Goal: Task Accomplishment & Management: Use online tool/utility

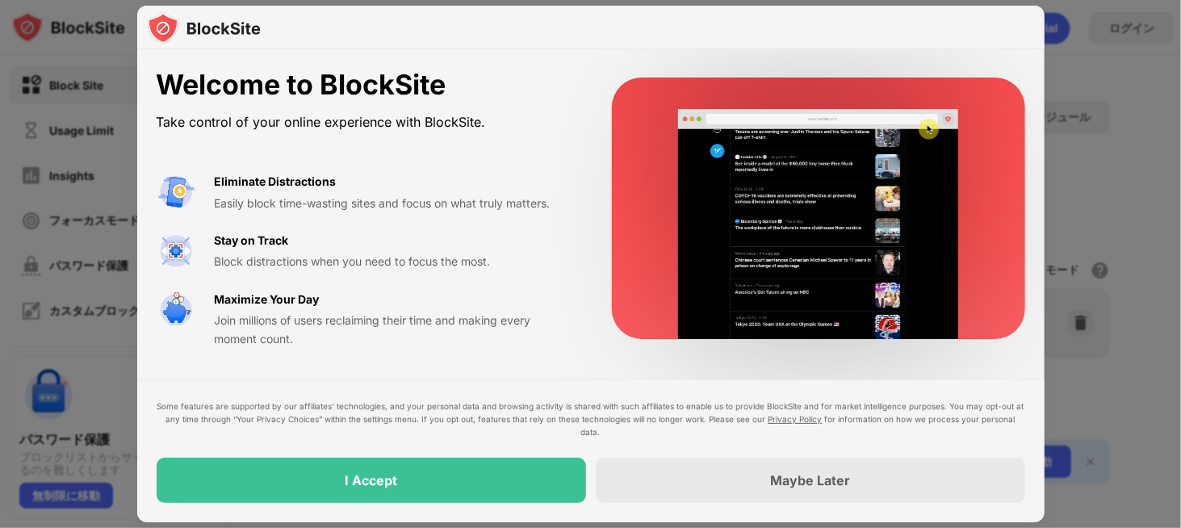
click at [799, 61] on div "Welcome to BlockSite Take control of your online experience with BlockSite. Eli…" at bounding box center [590, 208] width 907 height 318
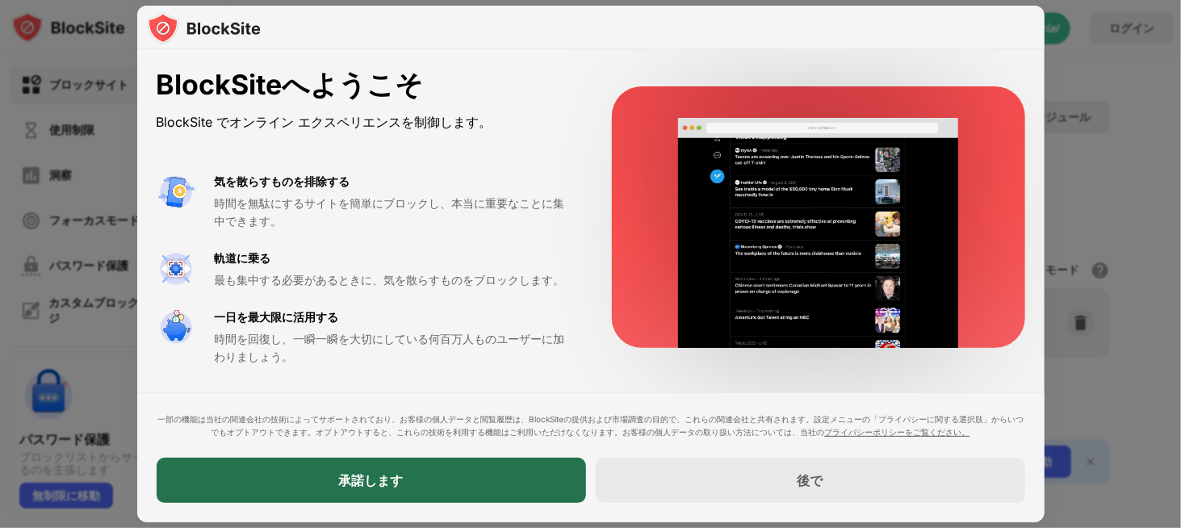
click at [421, 477] on div "承諾します" at bounding box center [371, 480] width 429 height 45
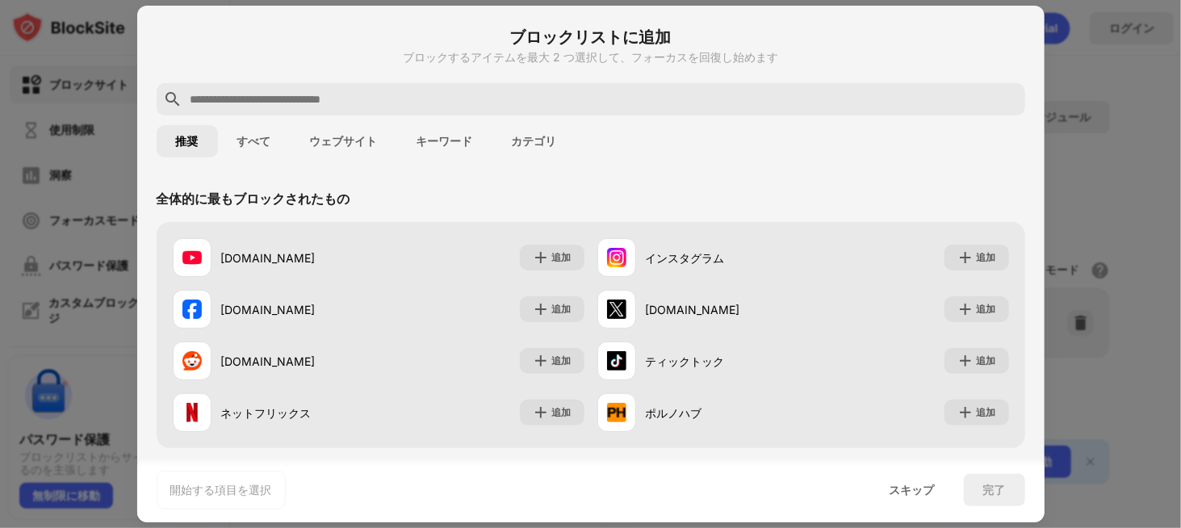
click at [341, 137] on font "ウェブサイト" at bounding box center [344, 141] width 68 height 13
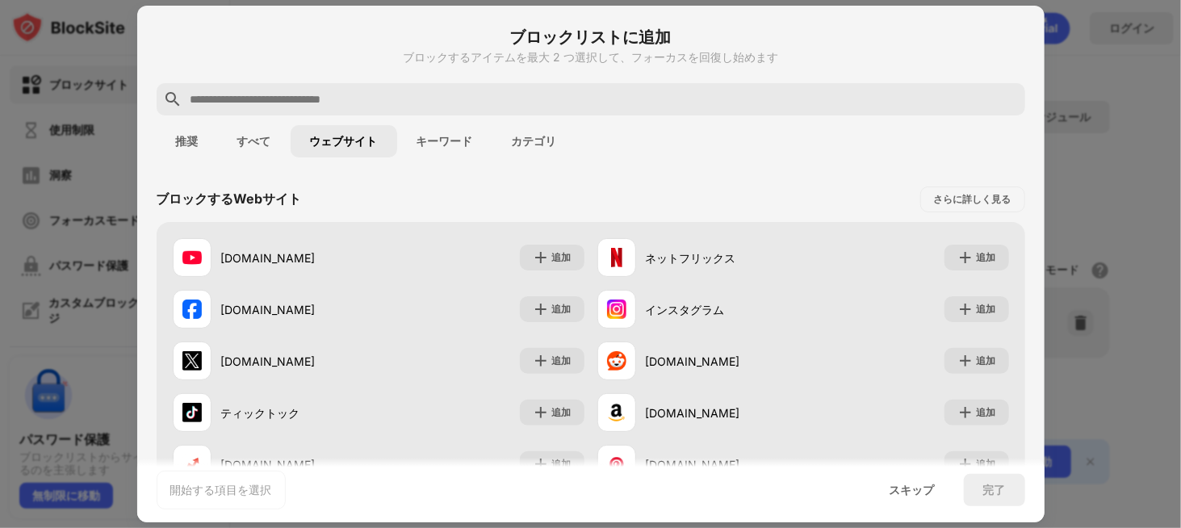
click at [446, 73] on div "ブロックリストに追加 ブロックするアイテムを最大 2 つ選択して、フォーカスを回復し始めます" at bounding box center [591, 54] width 869 height 58
click at [441, 97] on input "text" at bounding box center [604, 99] width 830 height 19
paste input "**********"
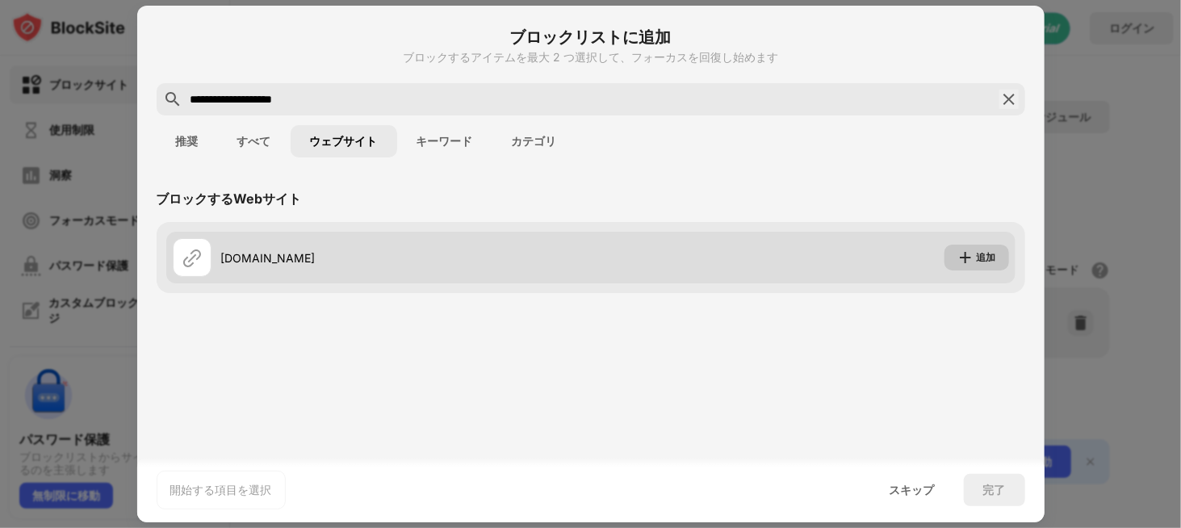
type input "**********"
click at [973, 262] on div "追加" at bounding box center [976, 258] width 65 height 26
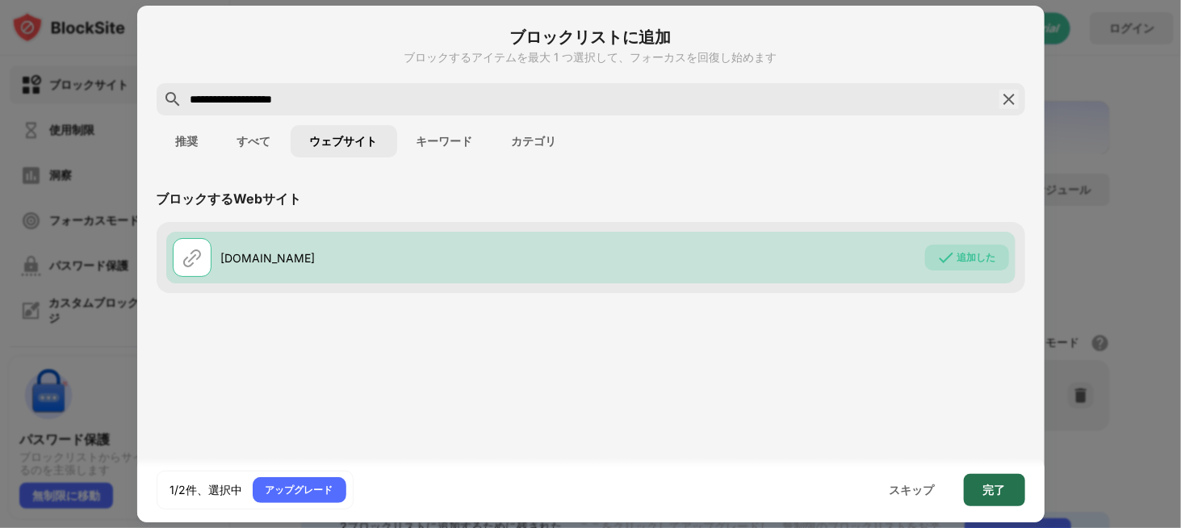
click at [992, 493] on font "完了" at bounding box center [994, 490] width 23 height 14
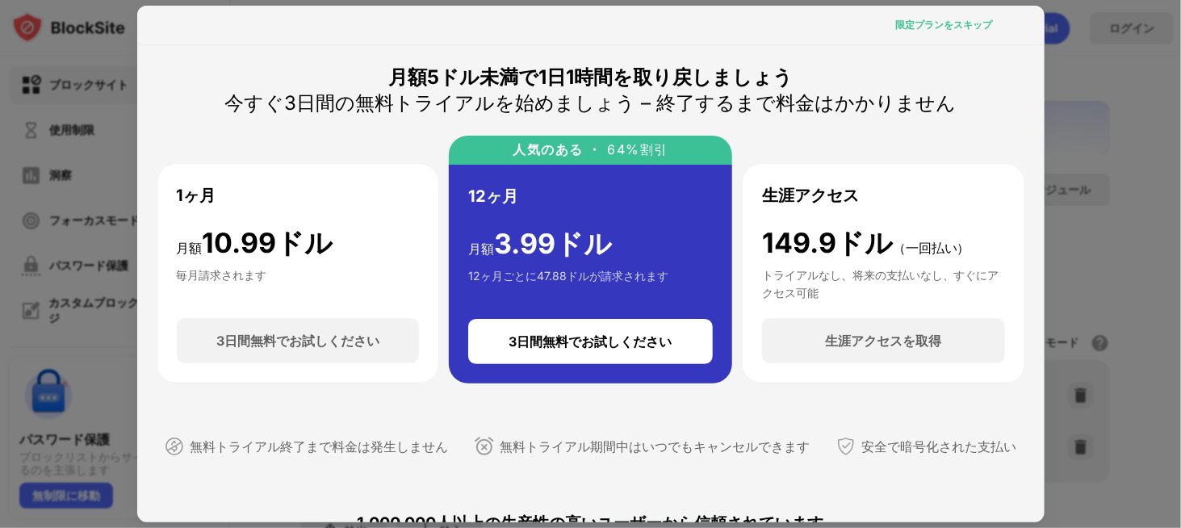
click at [931, 25] on font "限定プランをスキップ" at bounding box center [944, 25] width 97 height 12
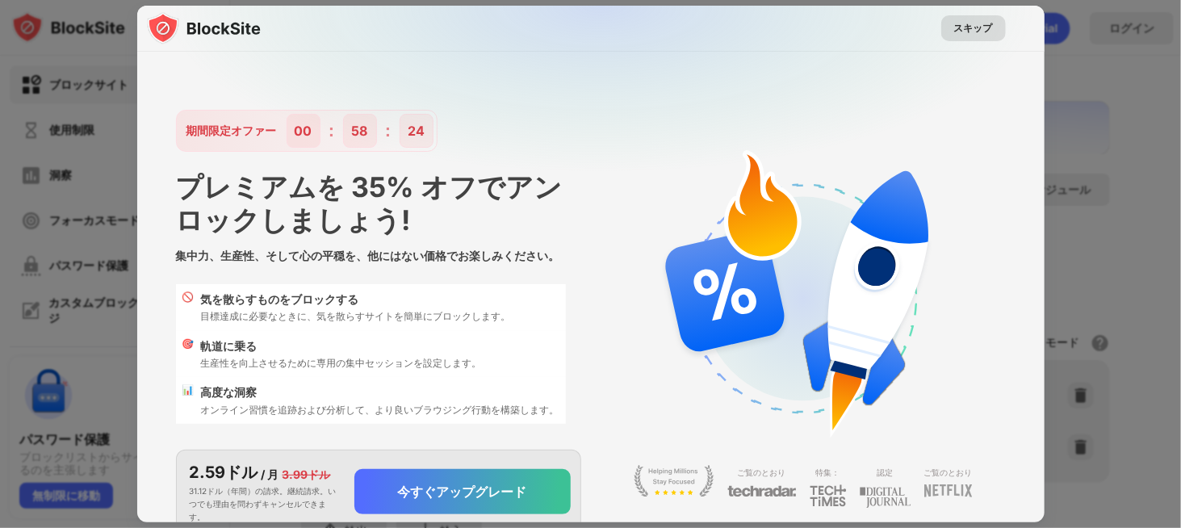
click at [954, 26] on font "スキップ" at bounding box center [973, 28] width 39 height 12
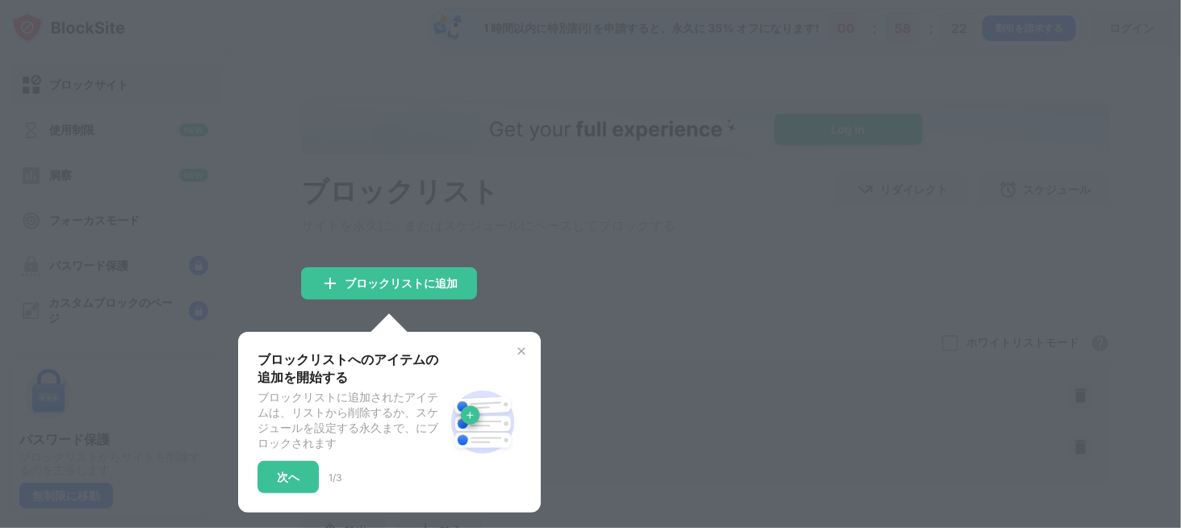
click at [663, 293] on div at bounding box center [590, 264] width 1181 height 528
click at [302, 479] on div "次へ" at bounding box center [287, 477] width 61 height 32
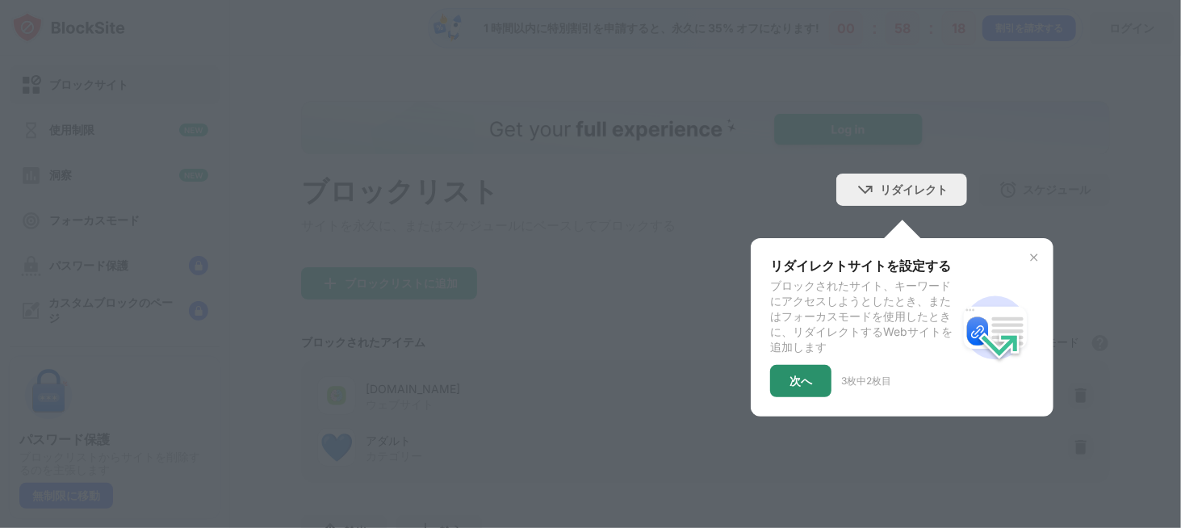
click at [776, 397] on div "次へ" at bounding box center [800, 381] width 61 height 32
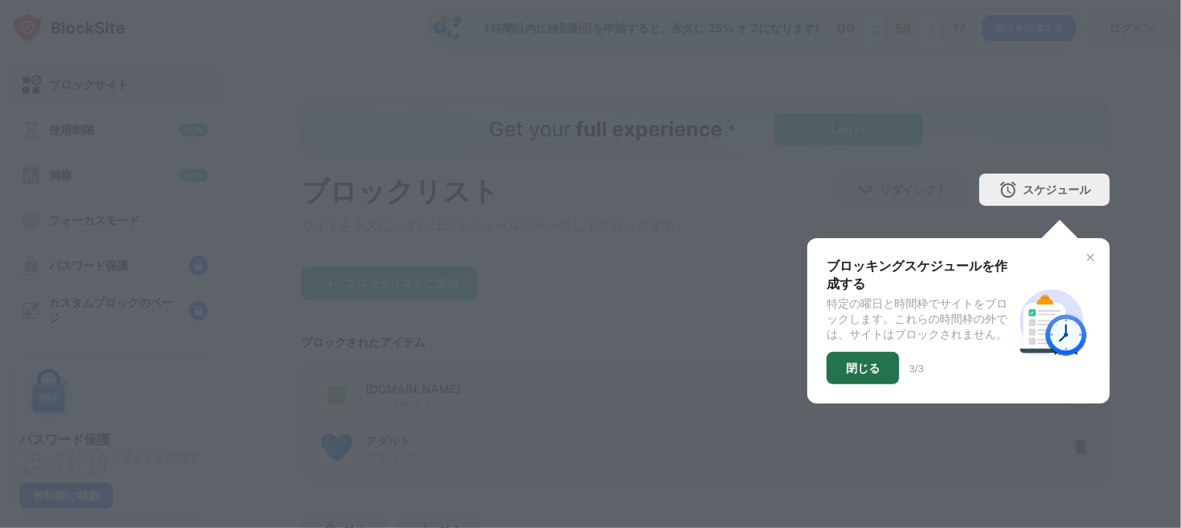
click at [844, 381] on div "閉じる" at bounding box center [863, 368] width 73 height 32
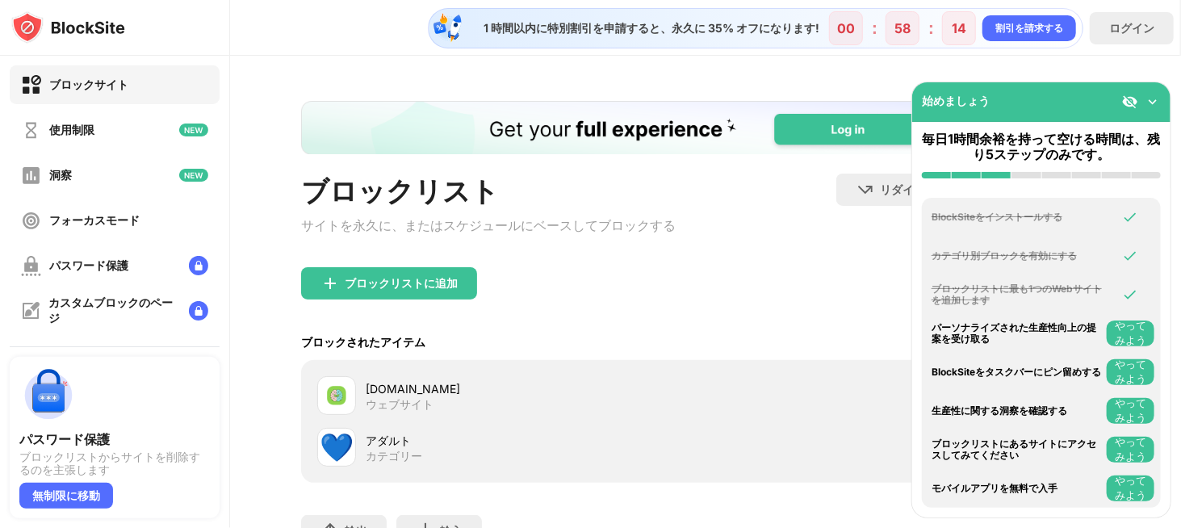
click at [811, 296] on div "ブロックリストに追加" at bounding box center [705, 296] width 809 height 58
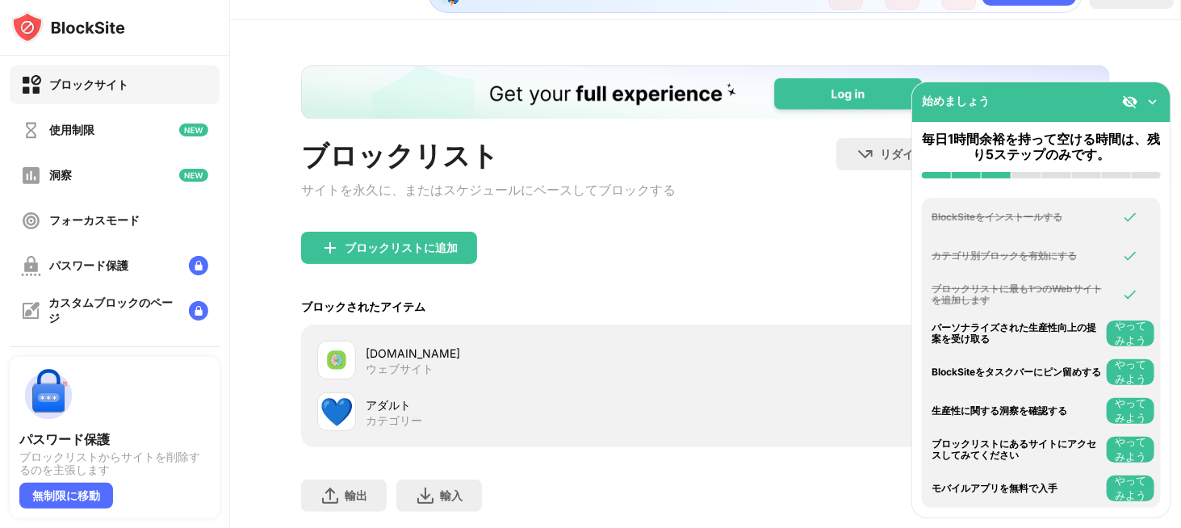
scroll to position [141, 0]
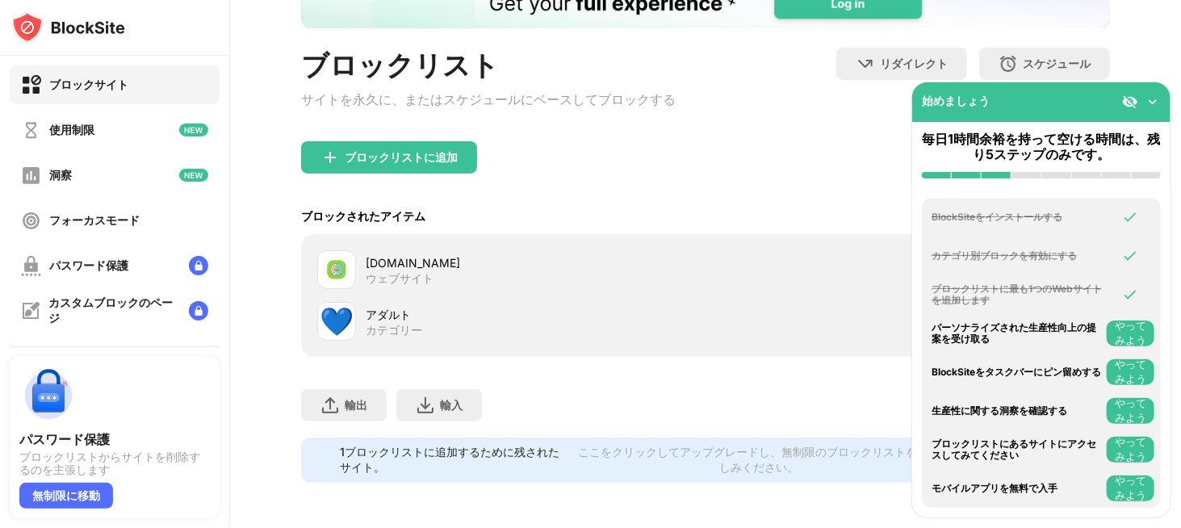
click at [1153, 103] on img at bounding box center [1153, 102] width 16 height 16
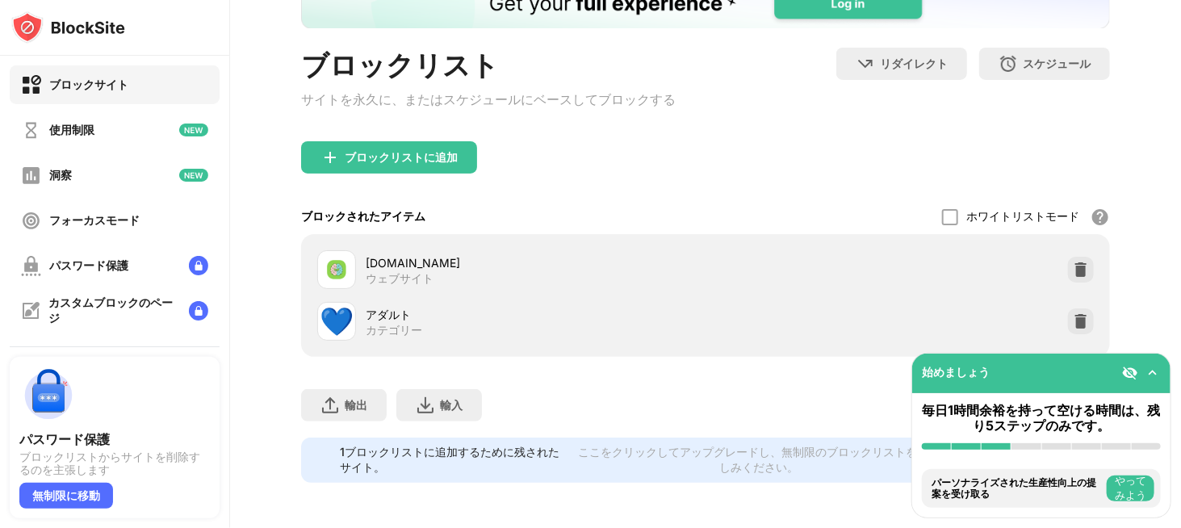
click at [344, 312] on font "💙" at bounding box center [337, 320] width 34 height 33
